Goal: Information Seeking & Learning: Find specific page/section

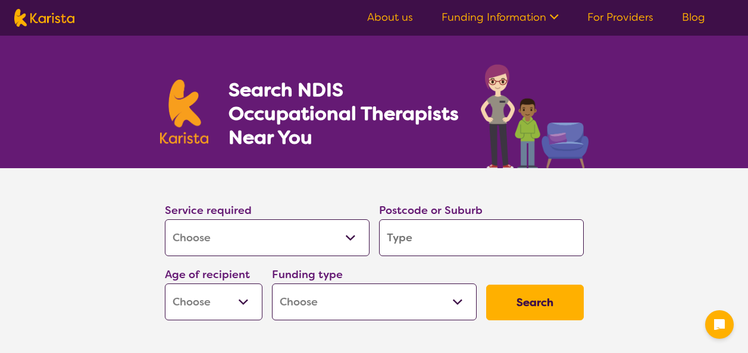
select select "[MEDICAL_DATA]"
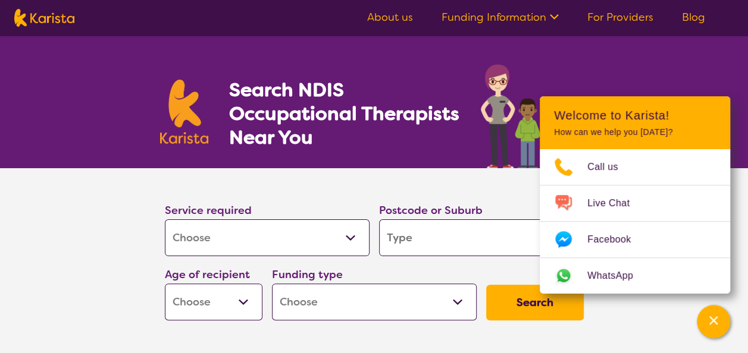
click at [105, 220] on section "Service required Allied Health Assistant Assessment ([MEDICAL_DATA] or [MEDICAL…" at bounding box center [374, 263] width 748 height 190
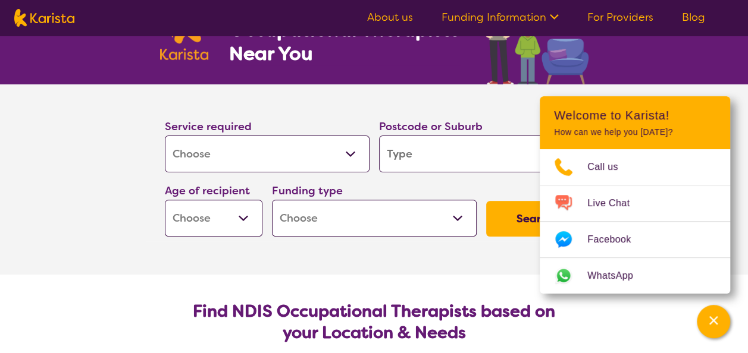
click at [458, 143] on input "search" at bounding box center [481, 154] width 205 height 37
type input "2"
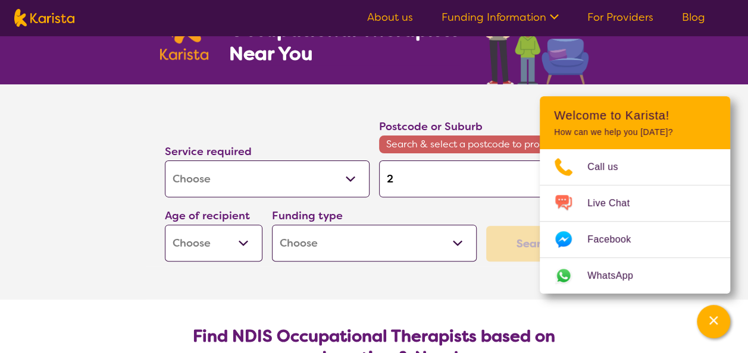
type input "22"
type input "229"
type input "2290"
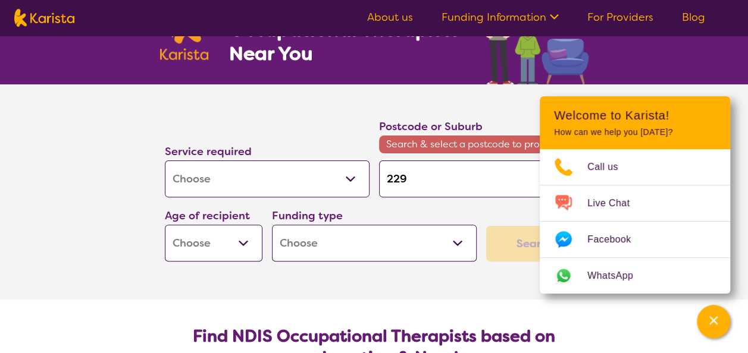
type input "2290"
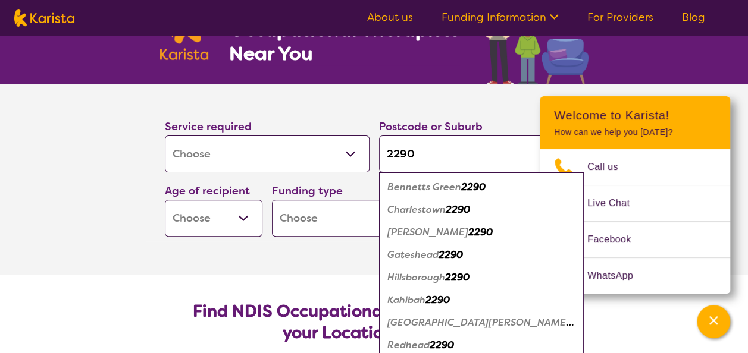
scroll to position [18, 0]
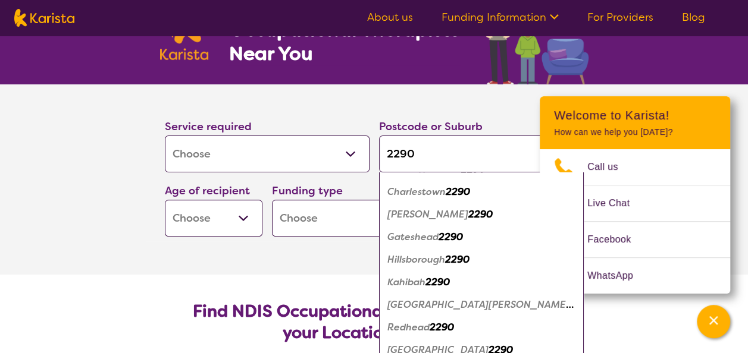
type input "2290"
click at [437, 194] on em "Charlestown" at bounding box center [416, 192] width 58 height 12
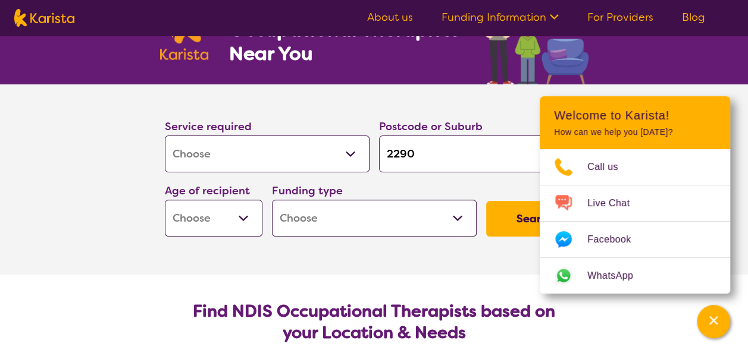
click at [227, 223] on select "Early Childhood - 0 to 9 Child - 10 to 11 Adolescent - 12 to 17 Adult - 18 to 6…" at bounding box center [214, 218] width 98 height 37
select select "AD"
click at [165, 200] on select "Early Childhood - 0 to 9 Child - 10 to 11 Adolescent - 12 to 17 Adult - 18 to 6…" at bounding box center [214, 218] width 98 height 37
select select "AD"
click at [352, 217] on select "Home Care Package (HCP) National Disability Insurance Scheme (NDIS) I don't know" at bounding box center [374, 218] width 205 height 37
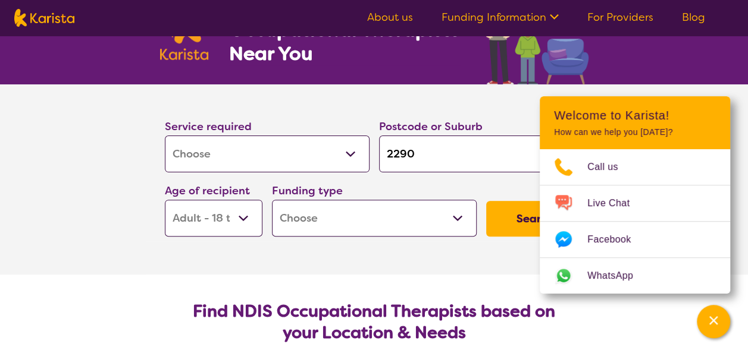
select select "NDIS"
click at [272, 200] on select "Home Care Package (HCP) National Disability Insurance Scheme (NDIS) I don't know" at bounding box center [374, 218] width 205 height 37
select select "NDIS"
click at [494, 224] on button "Search" at bounding box center [535, 219] width 98 height 36
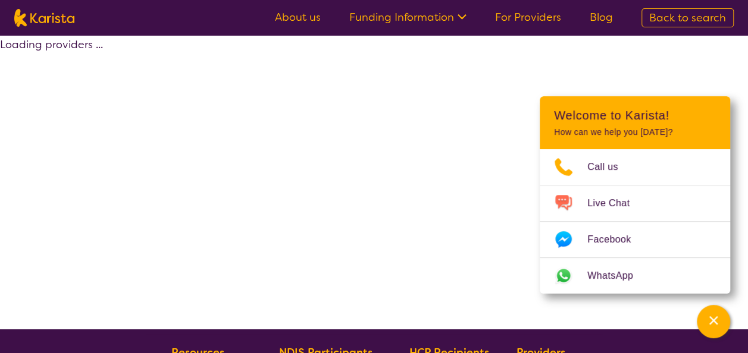
select select "by_score"
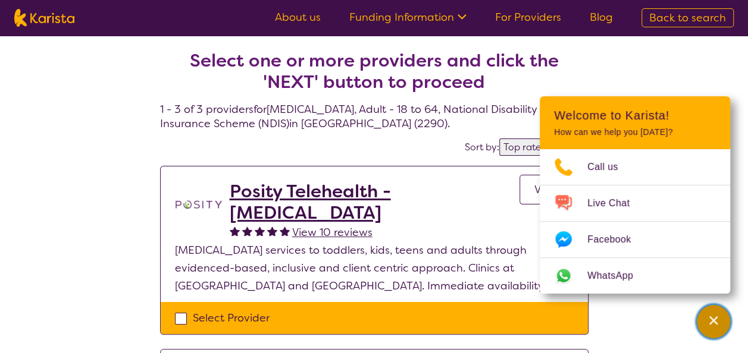
click at [715, 312] on div "Channel Menu" at bounding box center [713, 322] width 24 height 26
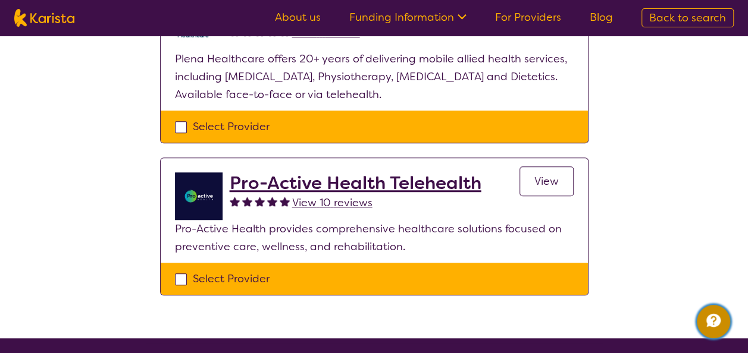
scroll to position [362, 0]
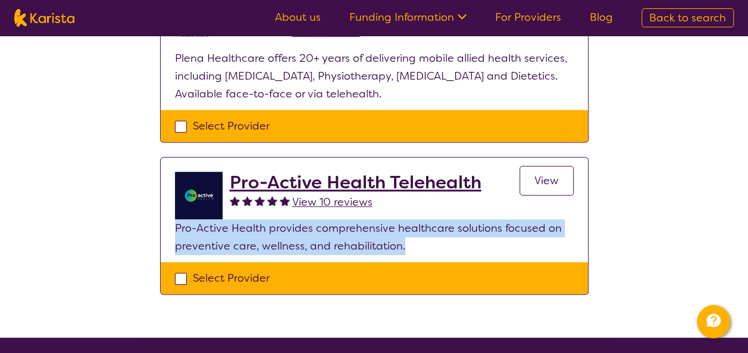
drag, startPoint x: 165, startPoint y: 224, endPoint x: 441, endPoint y: 242, distance: 277.3
click at [441, 242] on section "Pro-Active Health Telehealth View 10 reviews View Pro-Active Health provides co…" at bounding box center [374, 210] width 427 height 105
click at [441, 242] on p "Pro-Active Health provides comprehensive healthcare solutions focused on preven…" at bounding box center [374, 238] width 399 height 36
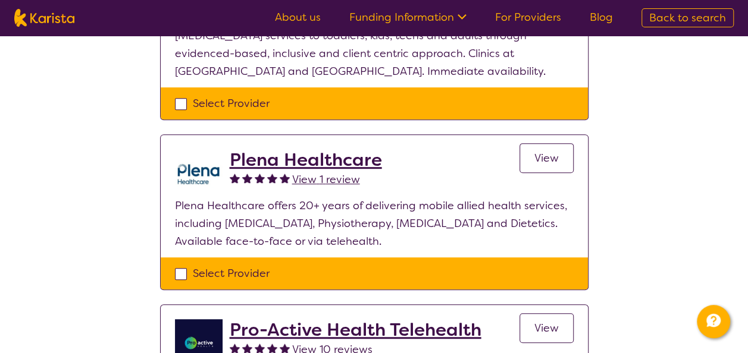
drag, startPoint x: 441, startPoint y: 242, endPoint x: 62, endPoint y: 189, distance: 383.3
click at [62, 189] on div "Select one or more providers and click the 'NEXT' button to proceed 1 - 3 of 3 …" at bounding box center [374, 153] width 748 height 665
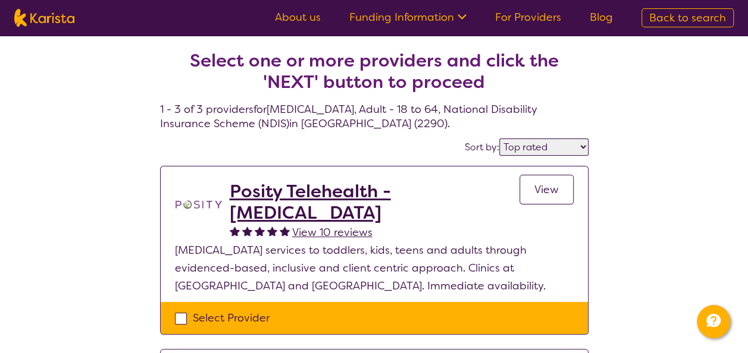
scroll to position [101, 0]
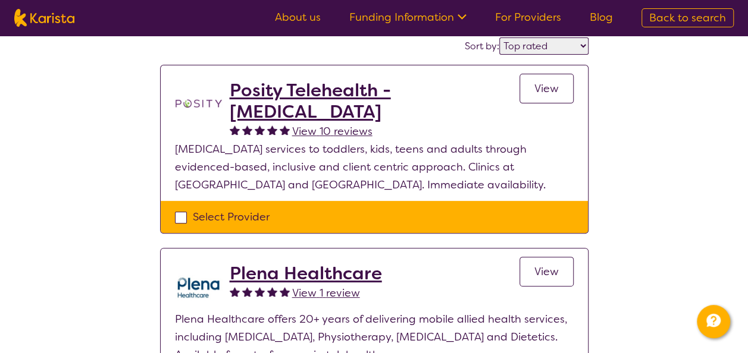
click at [526, 95] on link "View" at bounding box center [546, 89] width 54 height 30
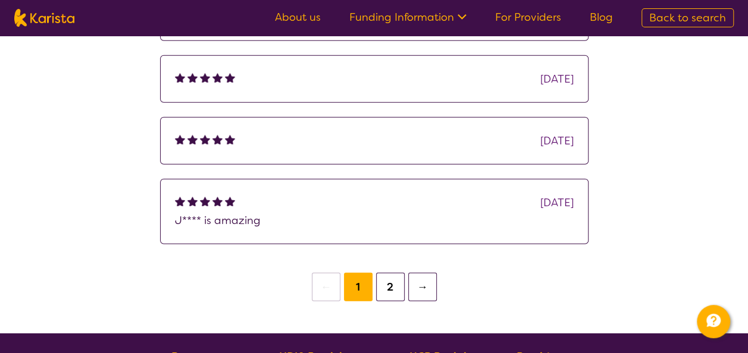
scroll to position [1637, 0]
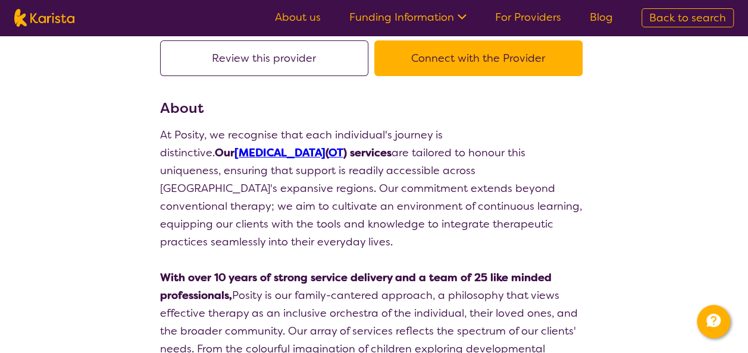
select select "by_score"
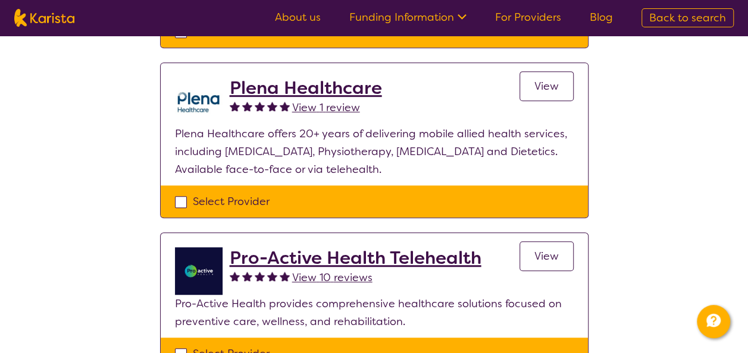
scroll to position [340, 0]
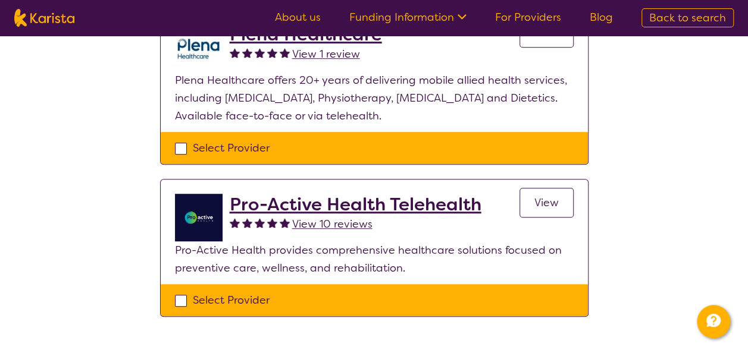
click at [540, 205] on span "View" at bounding box center [546, 203] width 24 height 14
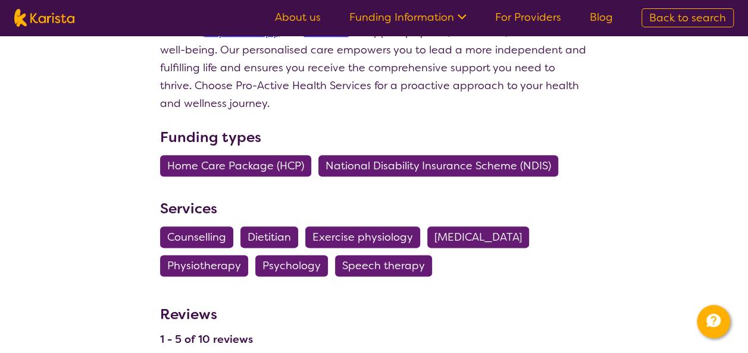
scroll to position [696, 0]
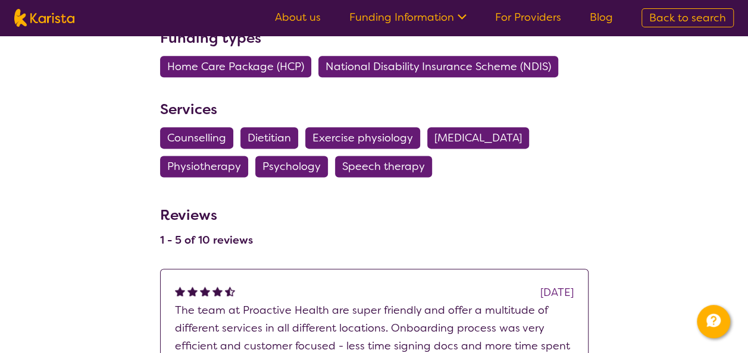
select select "by_score"
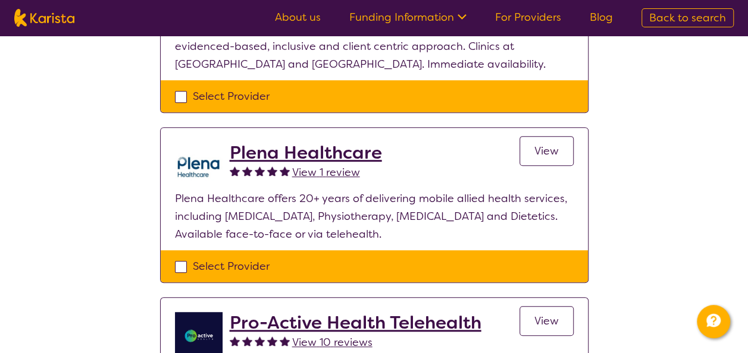
scroll to position [221, 0]
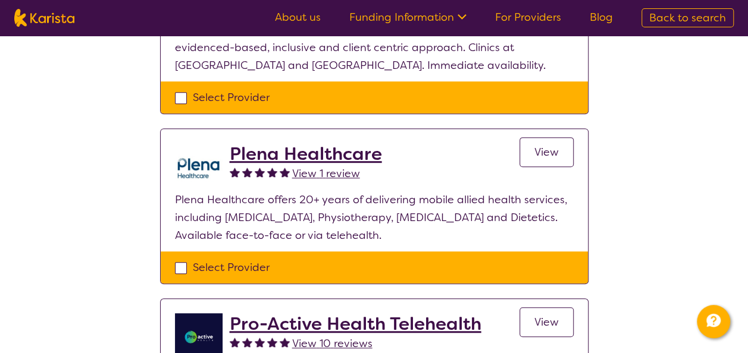
click at [292, 158] on h2 "Plena Healthcare" at bounding box center [306, 153] width 152 height 21
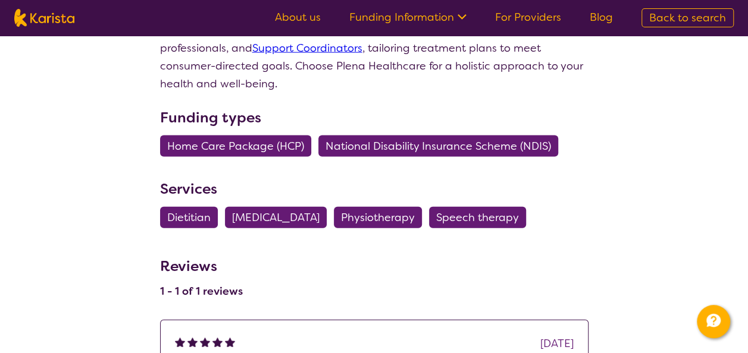
scroll to position [1249, 0]
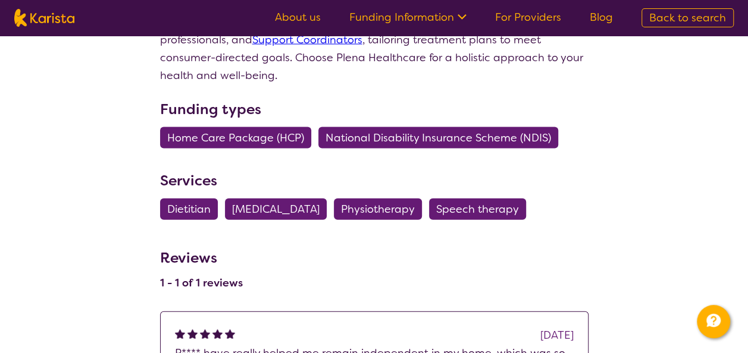
click at [287, 199] on span "[MEDICAL_DATA]" at bounding box center [275, 209] width 87 height 21
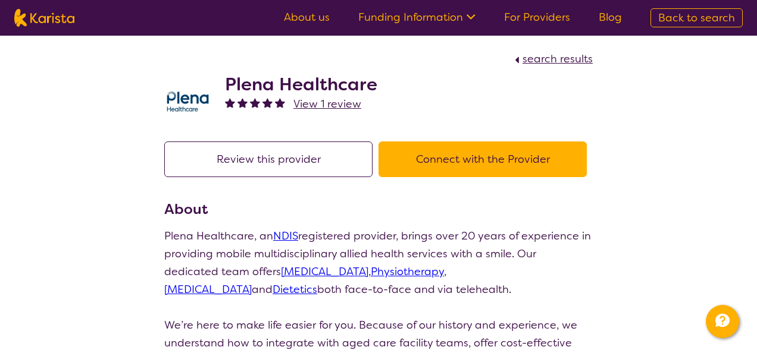
select select "[MEDICAL_DATA]"
select select "AD"
select select "NDIS"
select select "[MEDICAL_DATA]"
select select "AD"
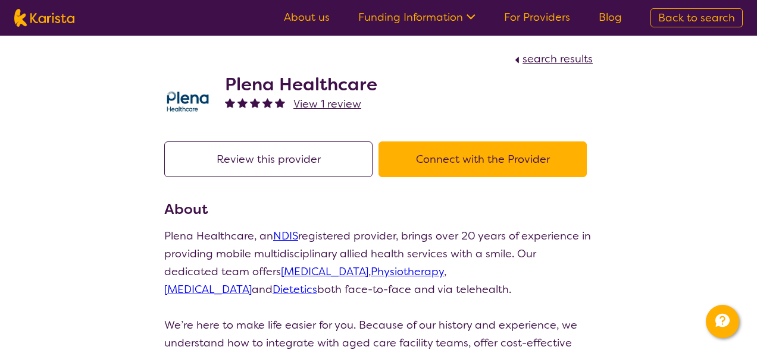
select select "NDIS"
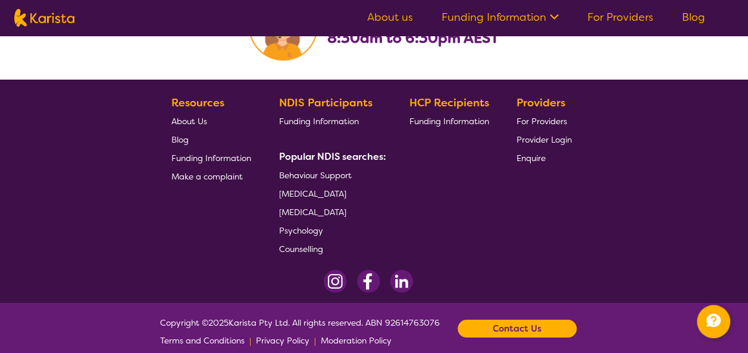
scroll to position [2069, 0]
